Goal: Transaction & Acquisition: Book appointment/travel/reservation

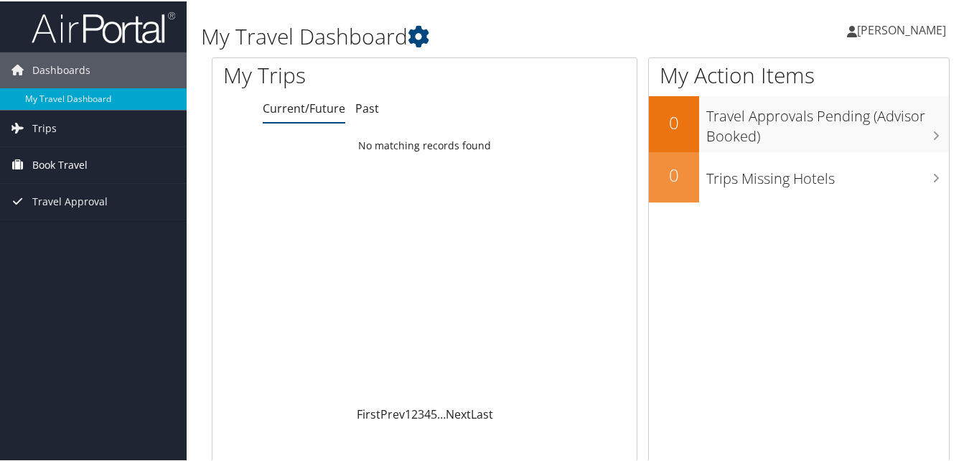
click at [67, 166] on span "Book Travel" at bounding box center [59, 164] width 55 height 36
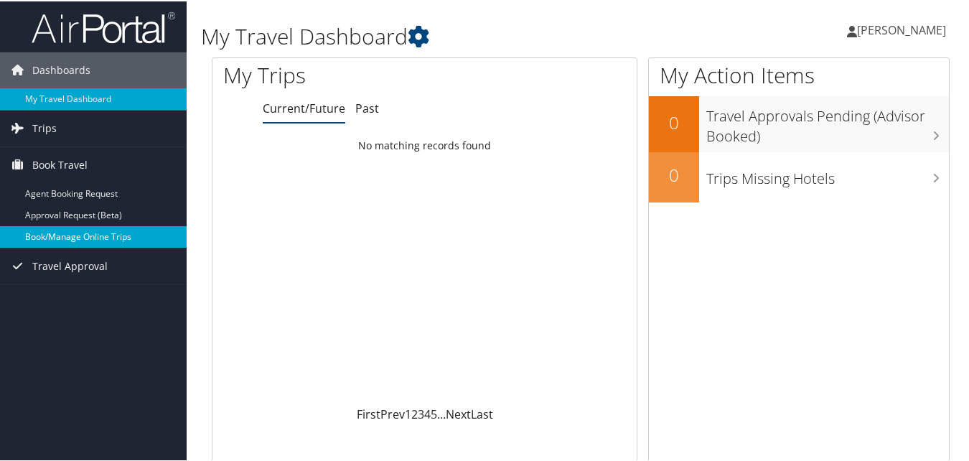
click at [74, 235] on link "Book/Manage Online Trips" at bounding box center [93, 236] width 187 height 22
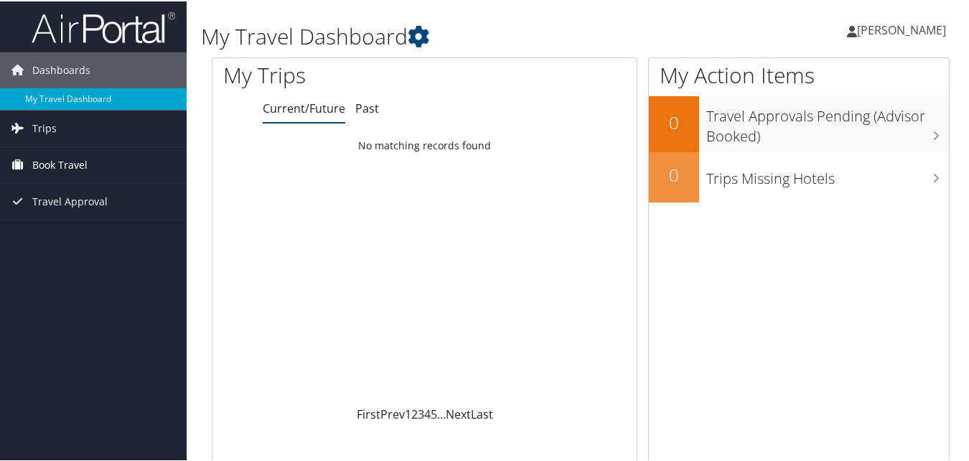
click at [63, 167] on span "Book Travel" at bounding box center [59, 164] width 55 height 36
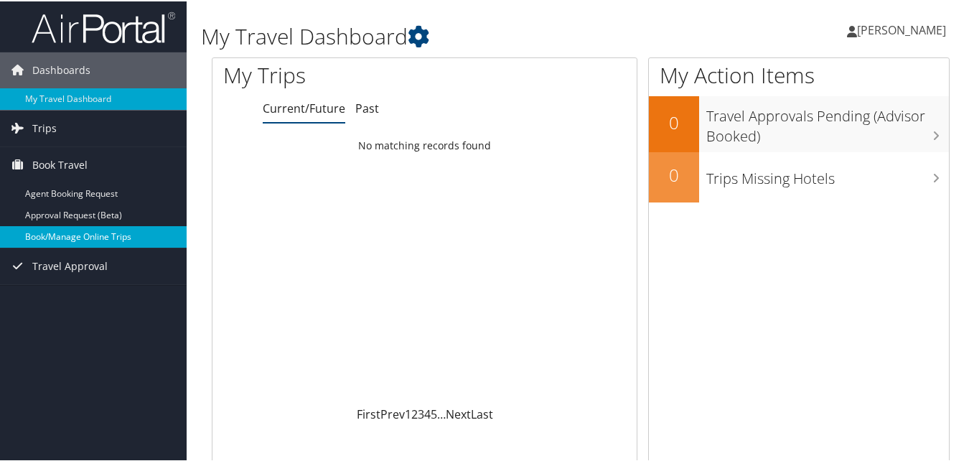
click at [67, 231] on link "Book/Manage Online Trips" at bounding box center [93, 236] width 187 height 22
